Goal: Information Seeking & Learning: Learn about a topic

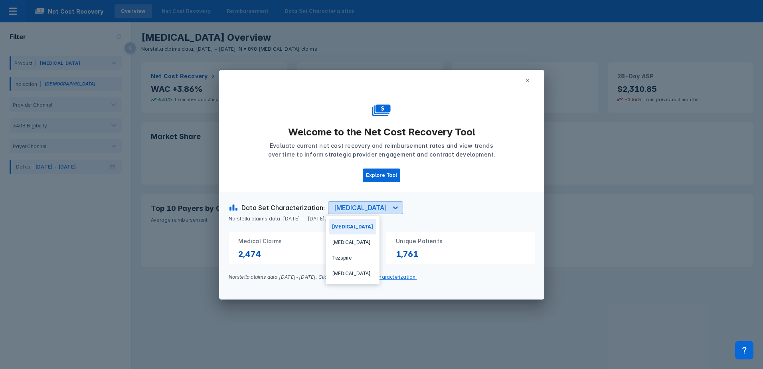
click at [388, 203] on div at bounding box center [395, 207] width 14 height 14
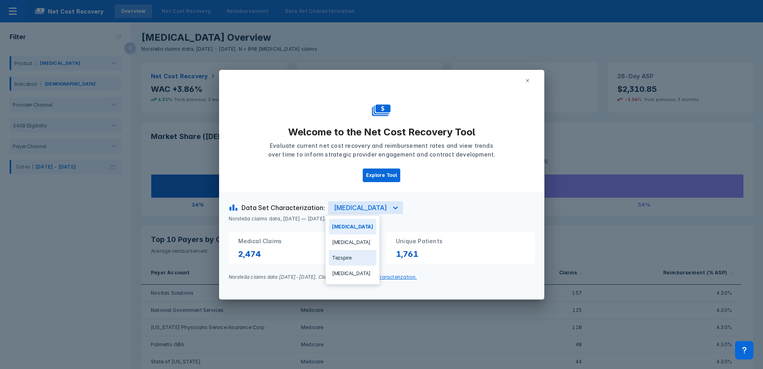
click at [529, 81] on icon at bounding box center [527, 80] width 5 height 5
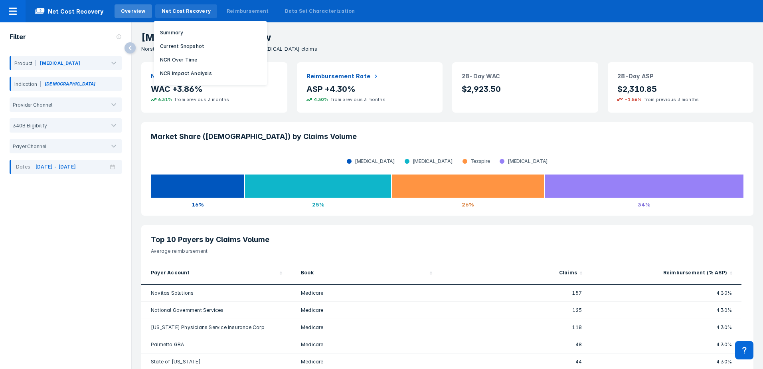
click at [185, 8] on div "Net Cost Recovery" at bounding box center [186, 11] width 49 height 7
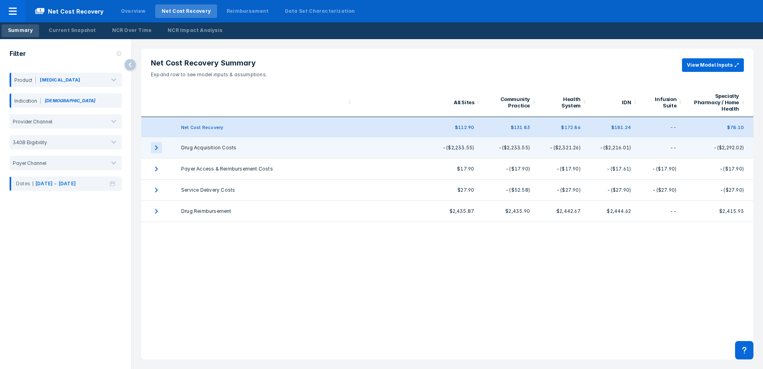
click at [158, 148] on icon "expand row" at bounding box center [156, 147] width 3 height 5
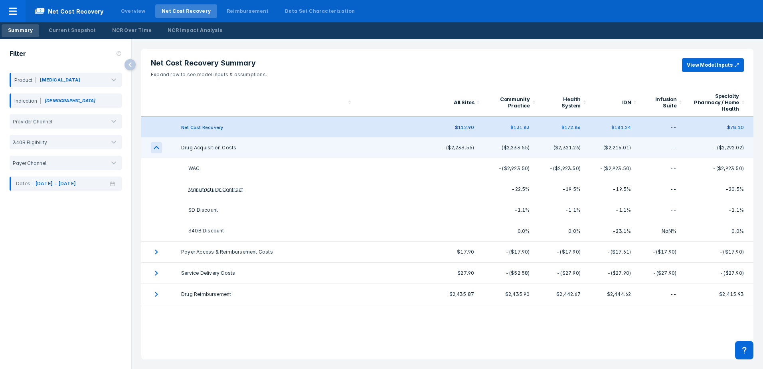
click at [156, 146] on icon "expand row" at bounding box center [156, 147] width 11 height 11
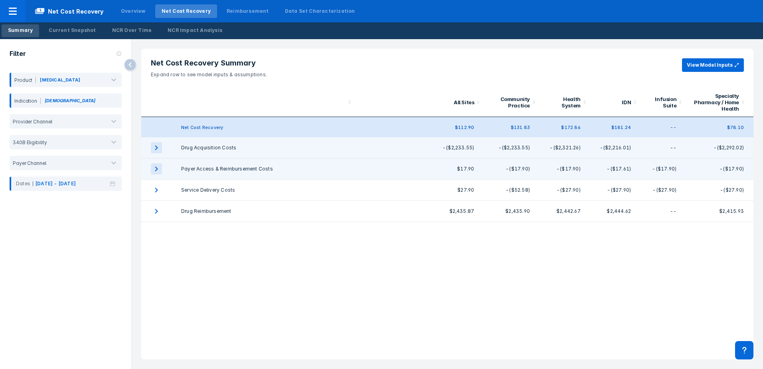
click at [155, 170] on icon "expand row" at bounding box center [156, 168] width 11 height 11
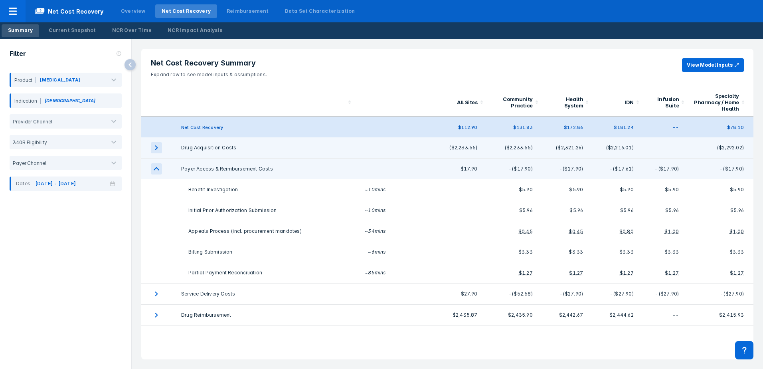
click at [156, 171] on icon "expand row" at bounding box center [156, 168] width 11 height 11
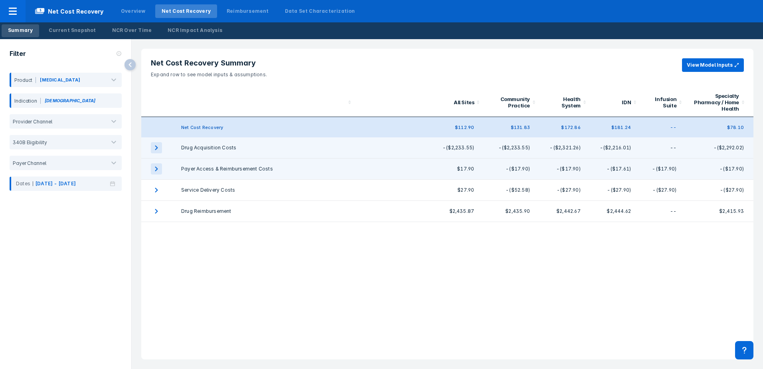
click at [158, 171] on icon "expand row" at bounding box center [156, 168] width 11 height 11
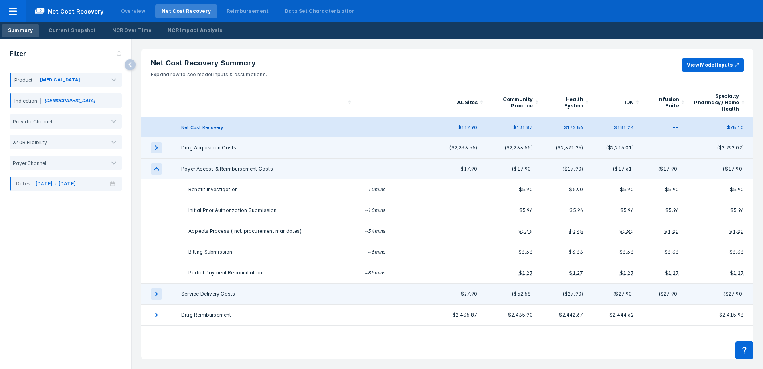
click at [157, 297] on icon "expand row" at bounding box center [156, 293] width 11 height 11
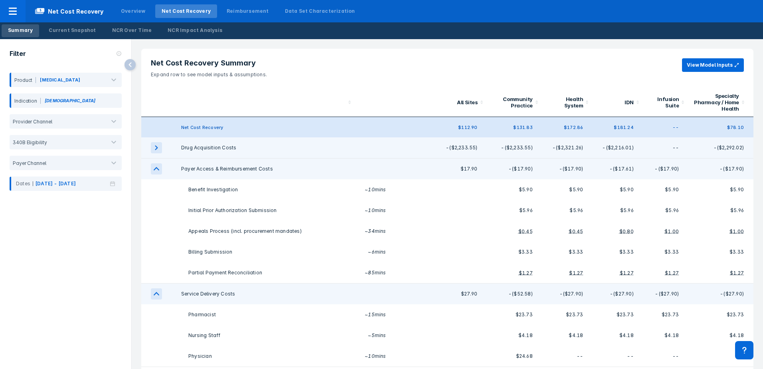
click at [156, 170] on icon "expand row" at bounding box center [156, 168] width 11 height 11
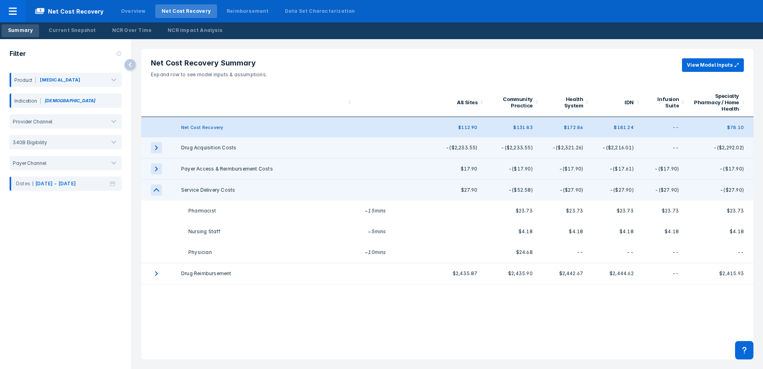
click at [156, 170] on icon "expand row" at bounding box center [156, 168] width 3 height 5
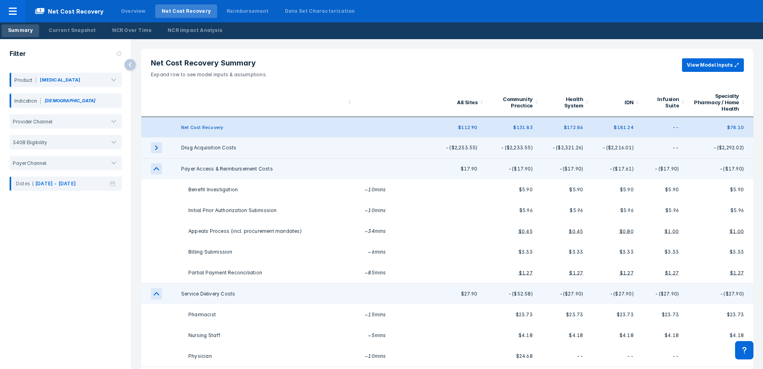
click at [156, 169] on icon "expand row" at bounding box center [156, 168] width 11 height 11
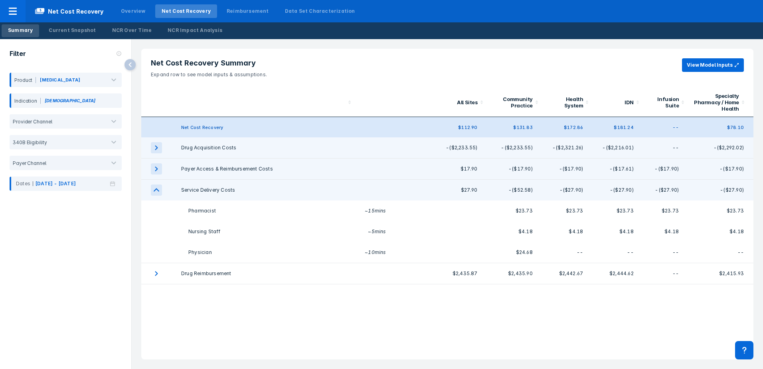
click at [156, 189] on icon "expand row" at bounding box center [157, 189] width 6 height 3
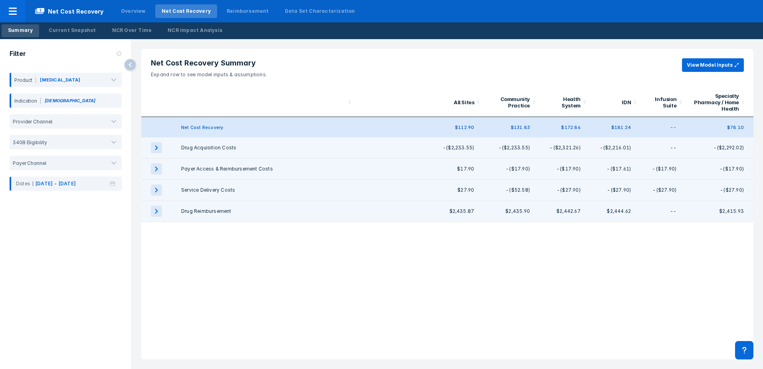
click at [156, 214] on icon "expand row" at bounding box center [156, 210] width 11 height 11
click at [249, 286] on div "Net Cost Recovery Summary Expand row to see model inputs & assumptions. View Mo…" at bounding box center [447, 204] width 612 height 310
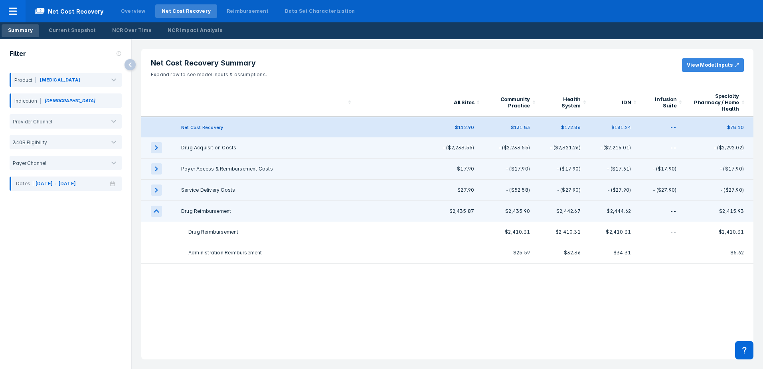
click at [714, 63] on button "View Model Inputs" at bounding box center [713, 65] width 62 height 14
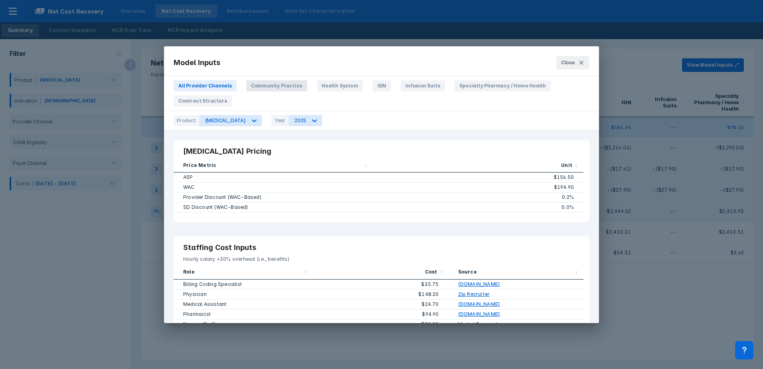
click at [255, 89] on span "Community Practice" at bounding box center [276, 85] width 61 height 11
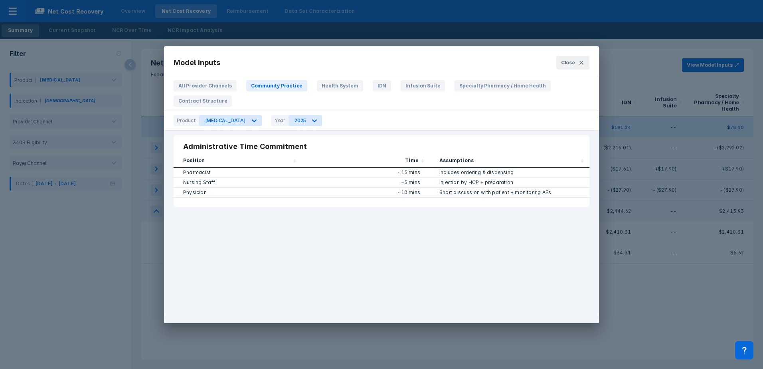
click at [324, 92] on div "All Provider Channels Community Practice Health System IDN Infusion Suite Speci…" at bounding box center [381, 95] width 435 height 30
click at [358, 89] on div "All Provider Channels Community Practice Health System IDN Infusion Suite Speci…" at bounding box center [381, 95] width 435 height 30
click at [373, 86] on span "IDN" at bounding box center [382, 85] width 18 height 11
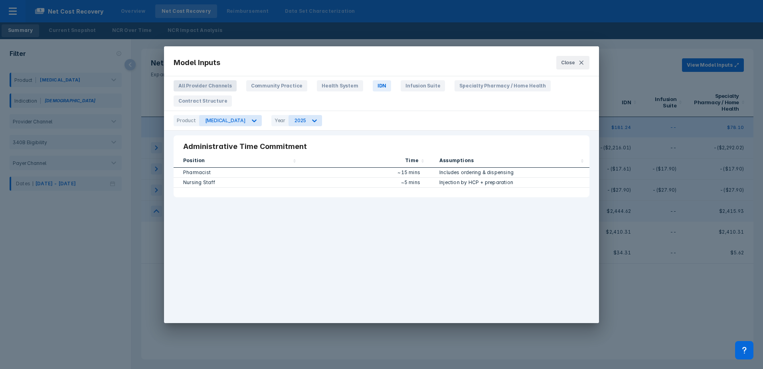
click at [221, 83] on span "All Provider Channels" at bounding box center [205, 85] width 63 height 11
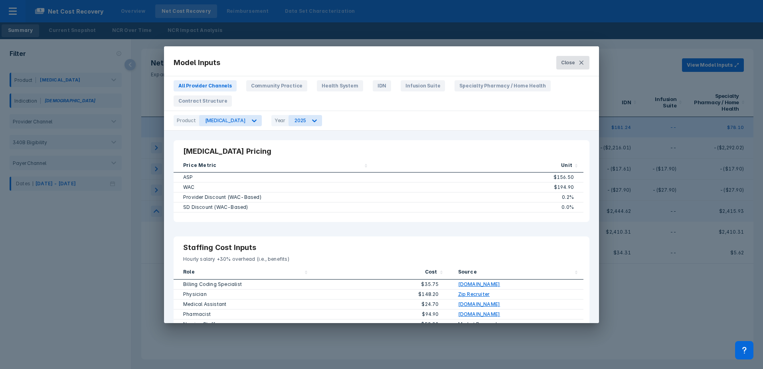
click at [580, 60] on icon at bounding box center [581, 62] width 6 height 6
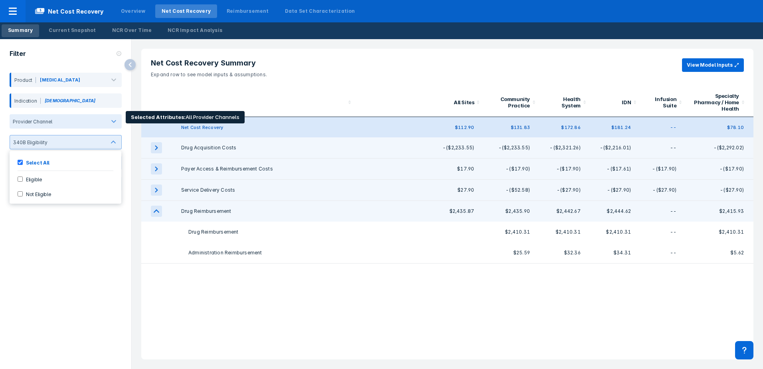
click at [114, 126] on div at bounding box center [114, 121] width 16 height 16
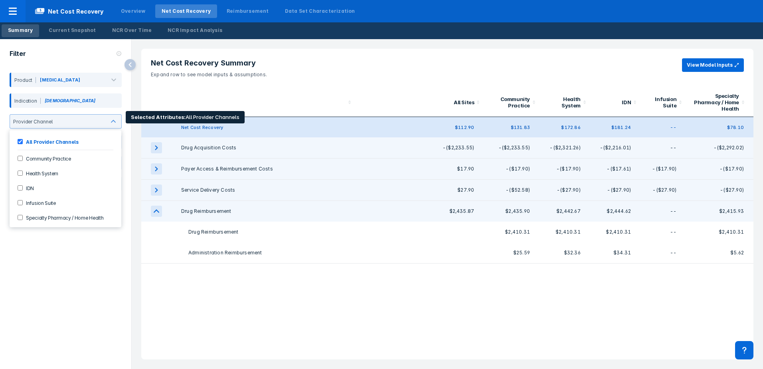
click at [128, 120] on div "Product [MEDICAL_DATA] Indication [MEDICAL_DATA] 6 results available. Use Up an…" at bounding box center [65, 129] width 131 height 121
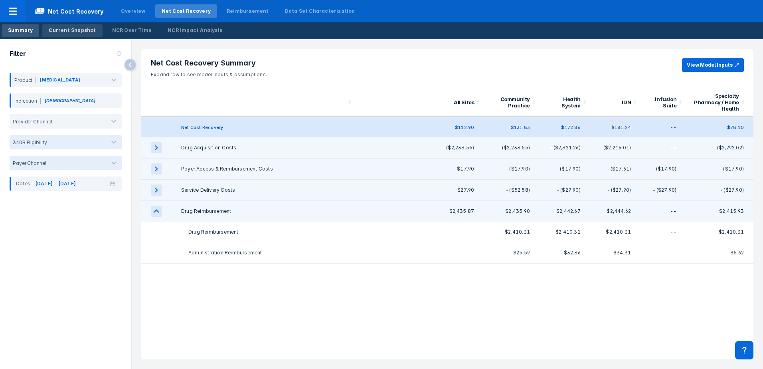
click at [81, 34] on div "Current Snapshot" at bounding box center [72, 30] width 47 height 7
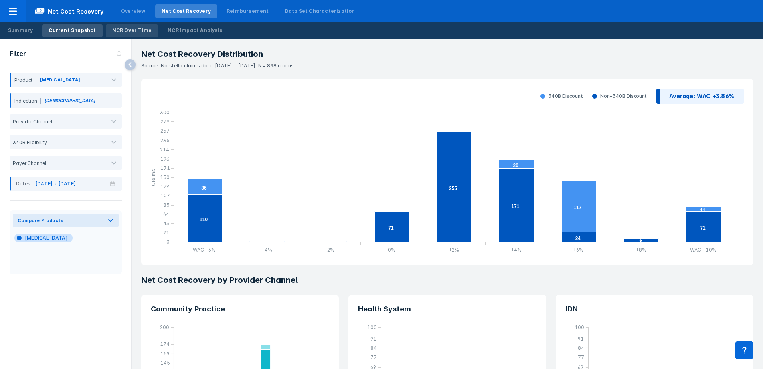
click at [128, 30] on div "NCR Over Time" at bounding box center [132, 30] width 40 height 7
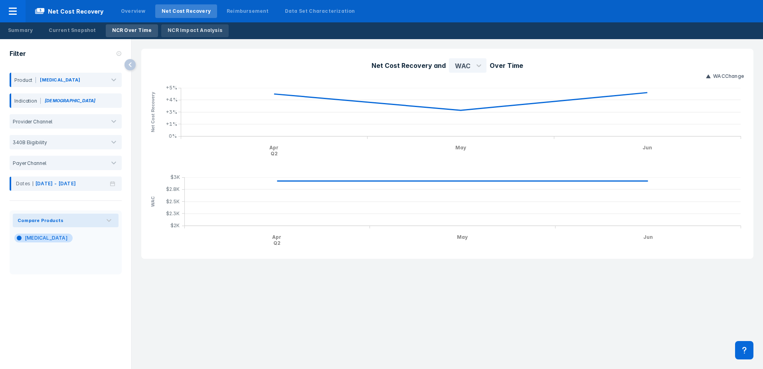
click at [176, 31] on div "NCR Impact Analysis" at bounding box center [195, 30] width 55 height 7
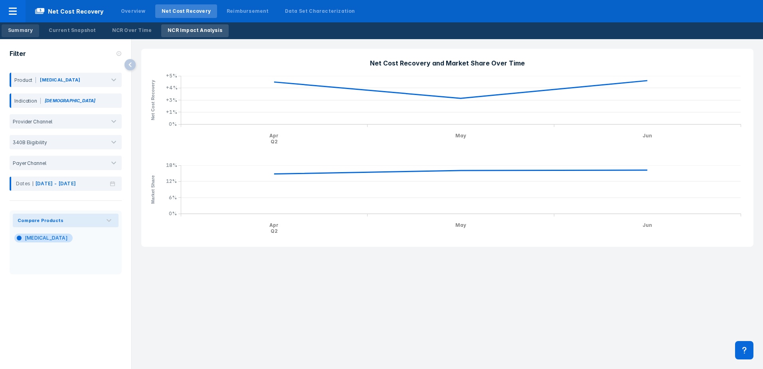
click at [20, 27] on div "Summary" at bounding box center [20, 30] width 25 height 7
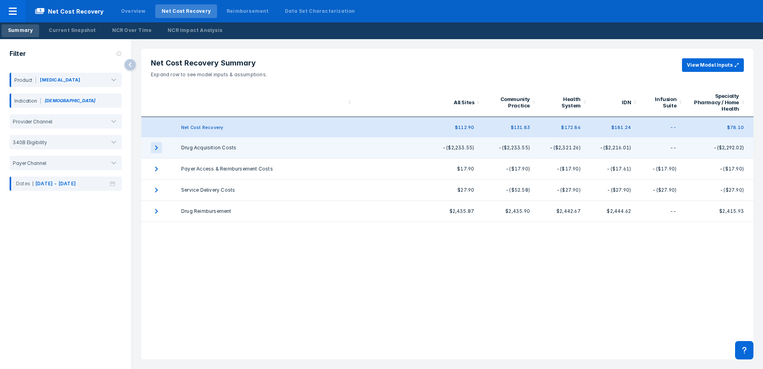
click at [158, 152] on icon "expand row" at bounding box center [156, 147] width 11 height 11
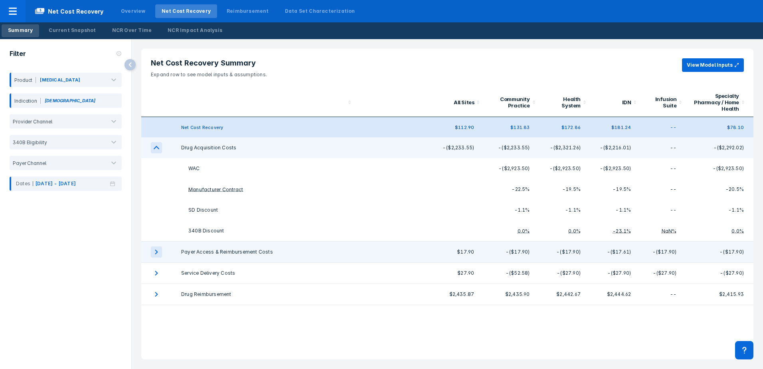
click at [157, 251] on icon "expand row" at bounding box center [156, 251] width 11 height 11
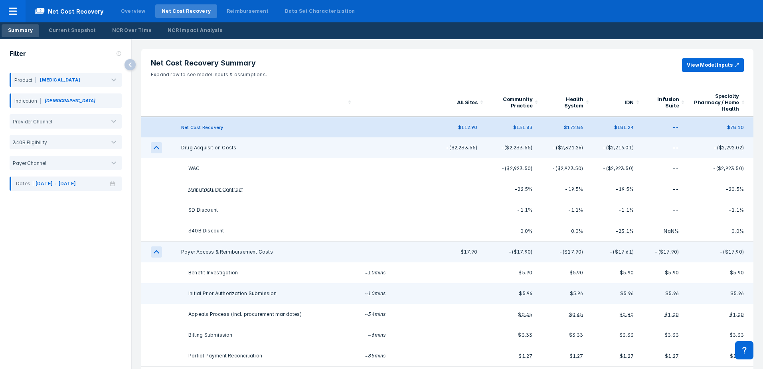
scroll to position [45, 0]
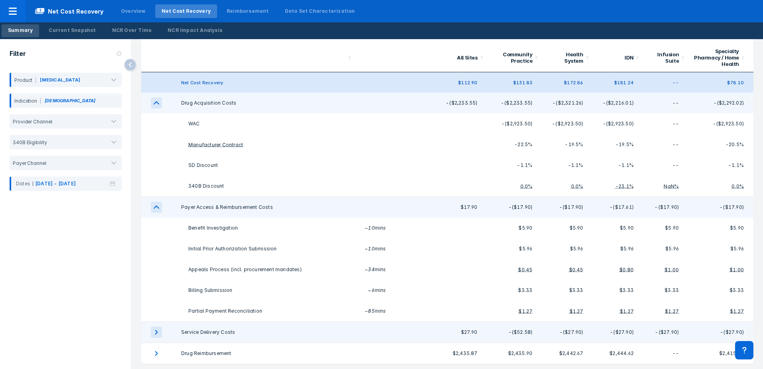
click at [156, 332] on icon "expand row" at bounding box center [156, 332] width 3 height 5
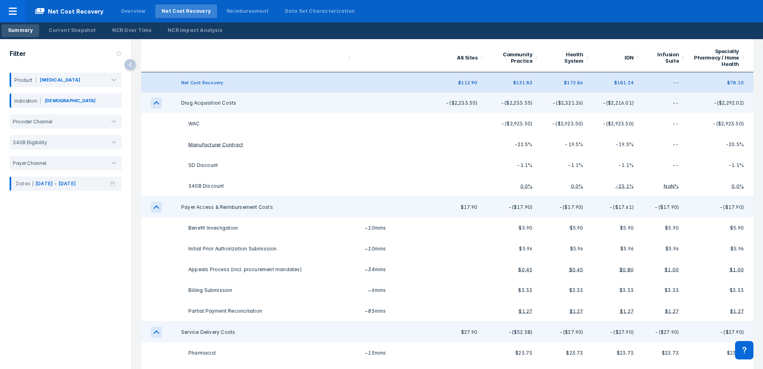
scroll to position [107, 0]
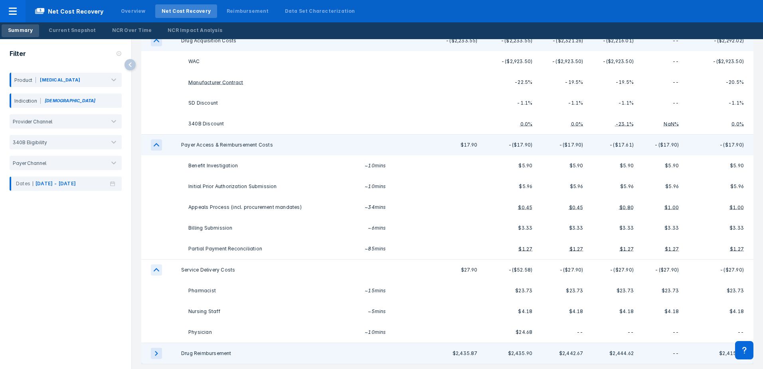
click at [157, 349] on icon "expand row" at bounding box center [156, 352] width 11 height 11
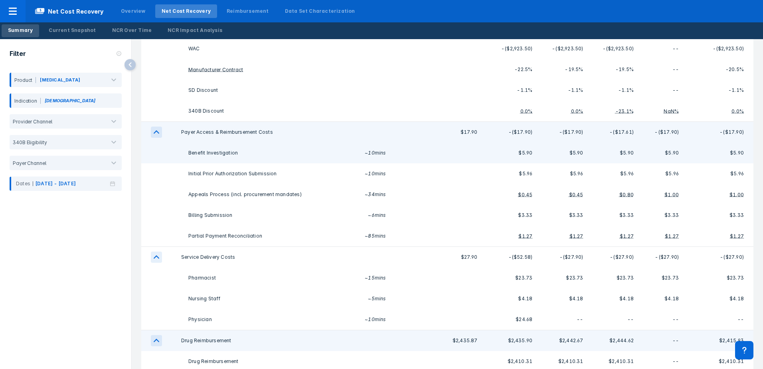
scroll to position [148, 0]
